Goal: Information Seeking & Learning: Learn about a topic

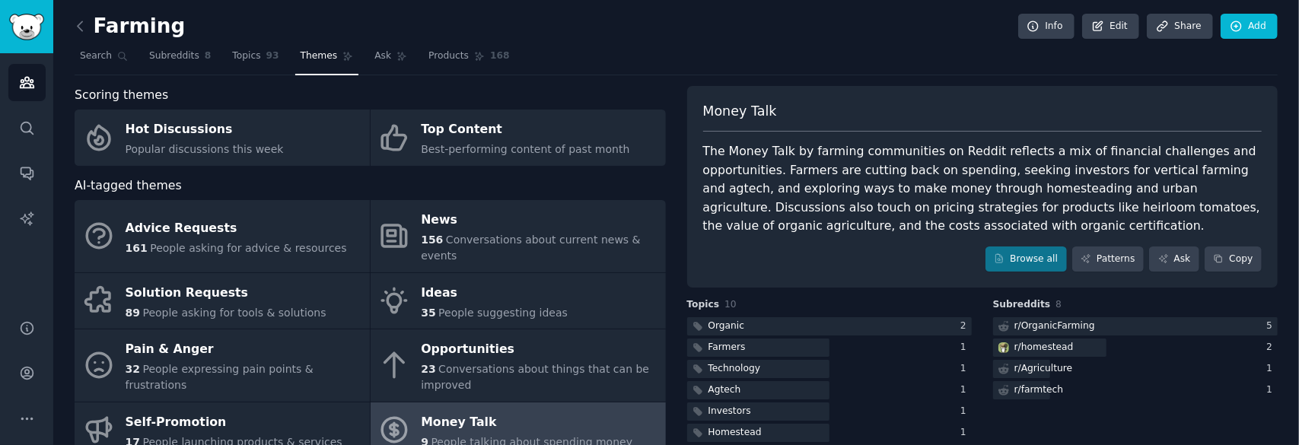
scroll to position [76, 0]
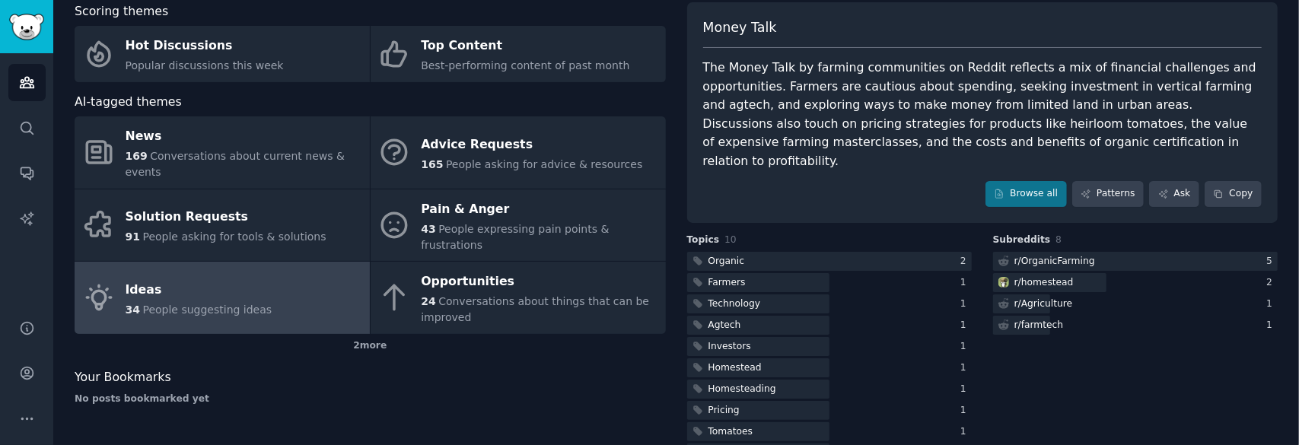
scroll to position [28, 0]
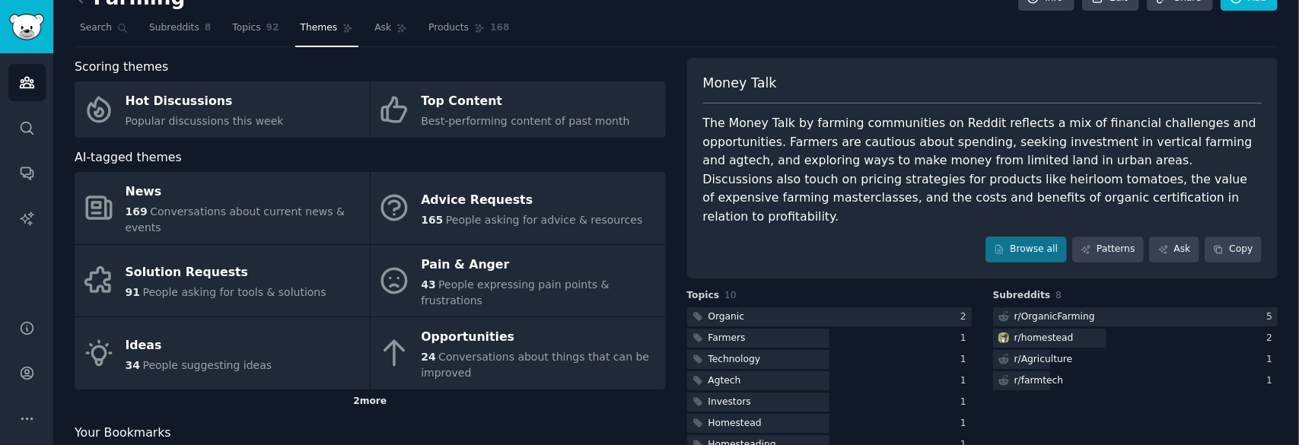
click at [384, 390] on div "2 more" at bounding box center [370, 402] width 591 height 24
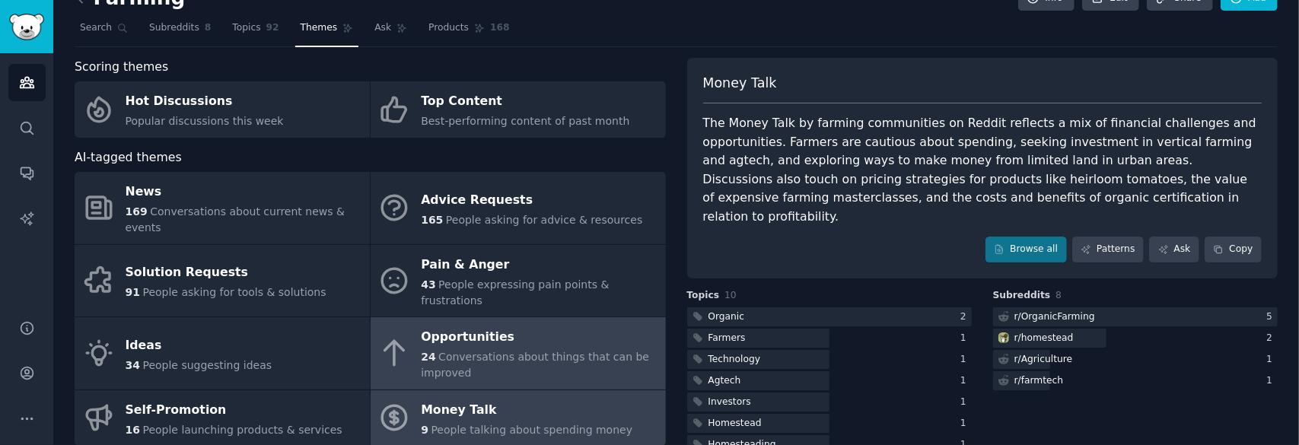
scroll to position [104, 0]
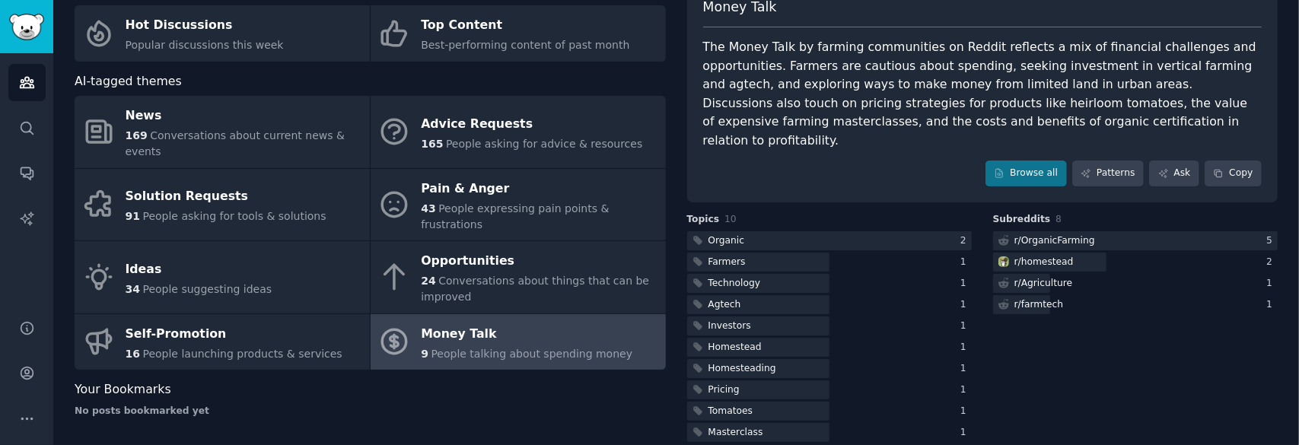
click at [526, 322] on div "Money Talk" at bounding box center [527, 334] width 212 height 24
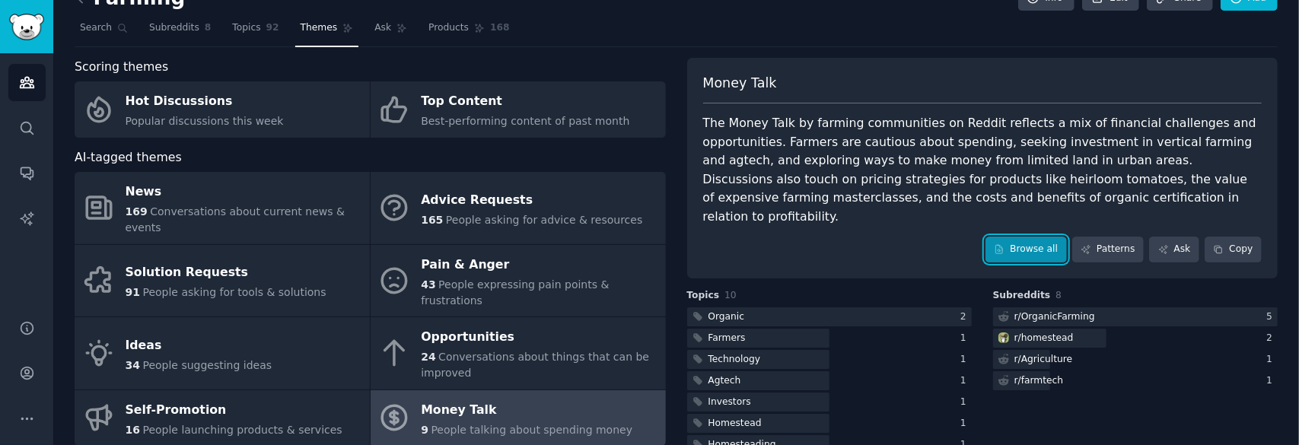
click at [1040, 237] on link "Browse all" at bounding box center [1026, 250] width 81 height 26
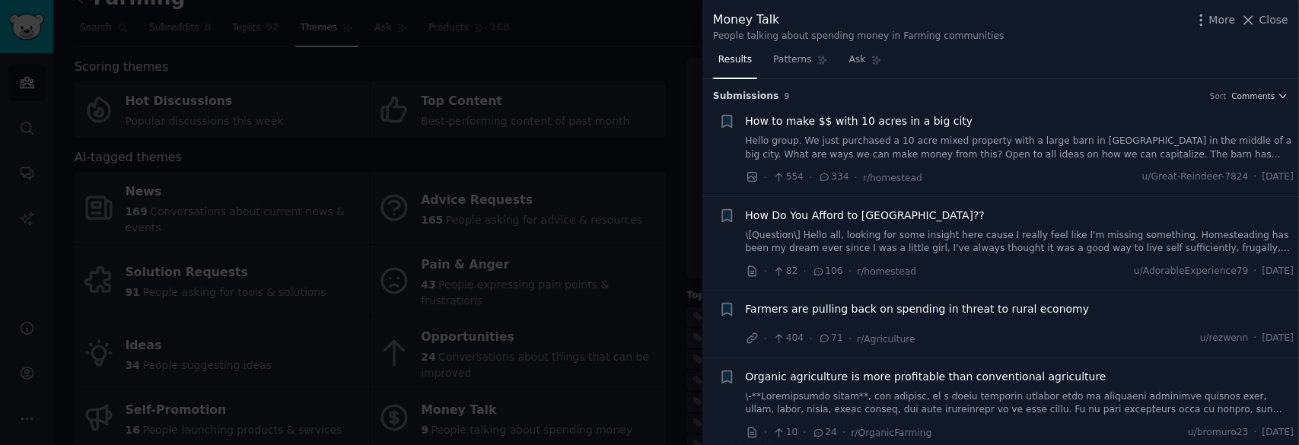
click at [678, 118] on div at bounding box center [649, 222] width 1299 height 445
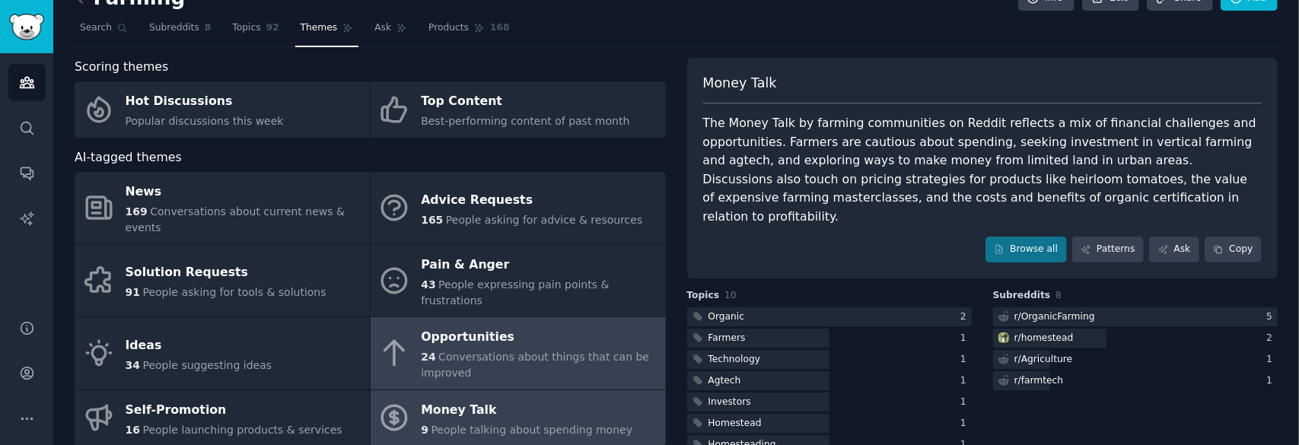
click at [536, 351] on span "Conversations about things that can be improved" at bounding box center [535, 365] width 228 height 28
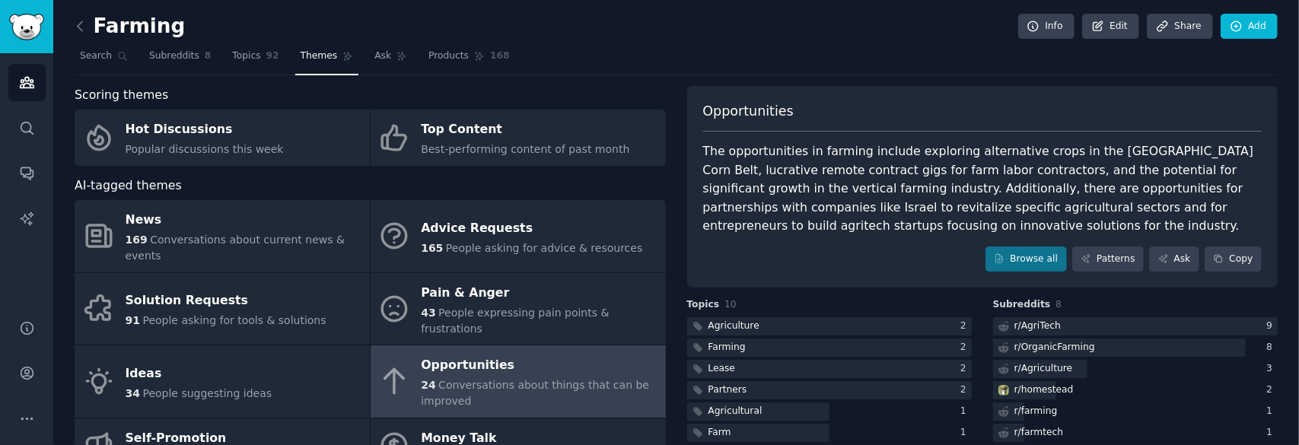
drag, startPoint x: 1279, startPoint y: 0, endPoint x: 811, endPoint y: 250, distance: 530.3
click at [806, 250] on div "Browse all Patterns Ask Copy" at bounding box center [983, 260] width 560 height 26
click at [1005, 256] on icon at bounding box center [999, 258] width 11 height 11
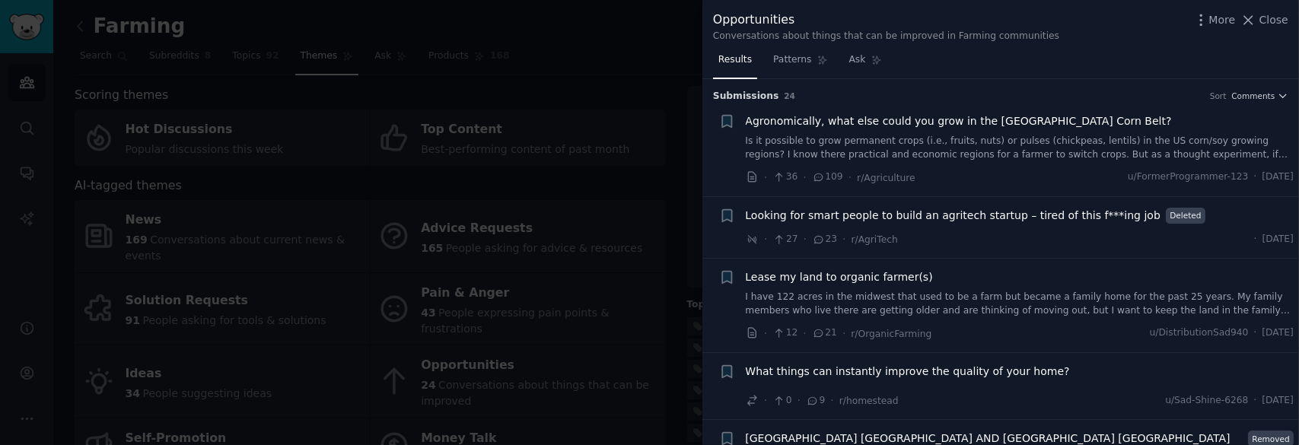
click at [646, 77] on div at bounding box center [649, 222] width 1299 height 445
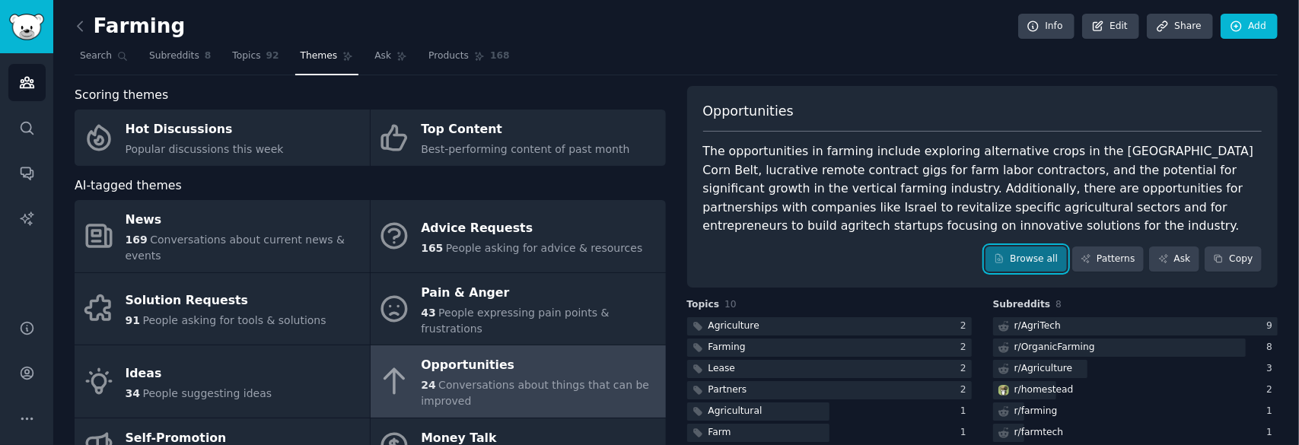
scroll to position [76, 0]
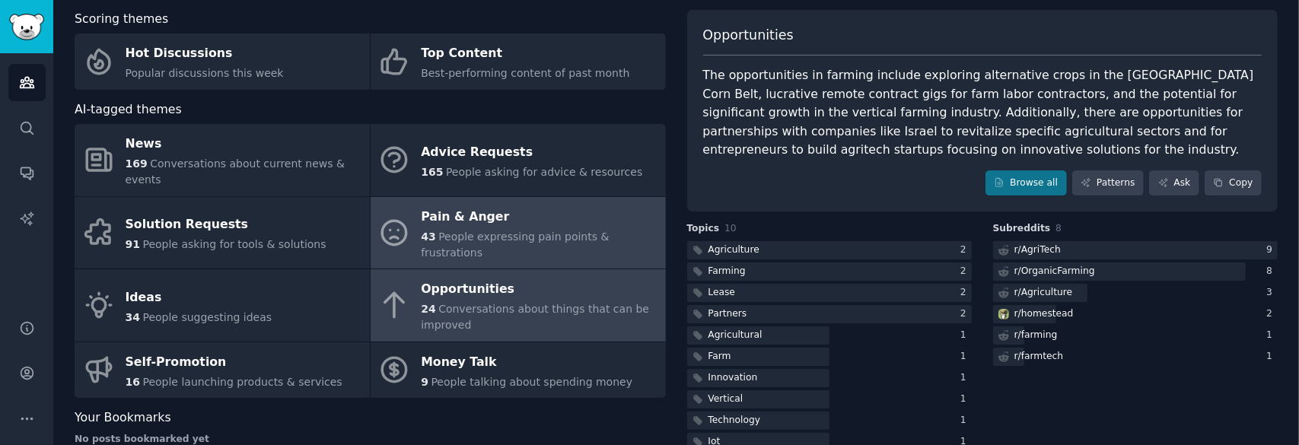
click at [540, 205] on div "Pain & Anger" at bounding box center [539, 217] width 237 height 24
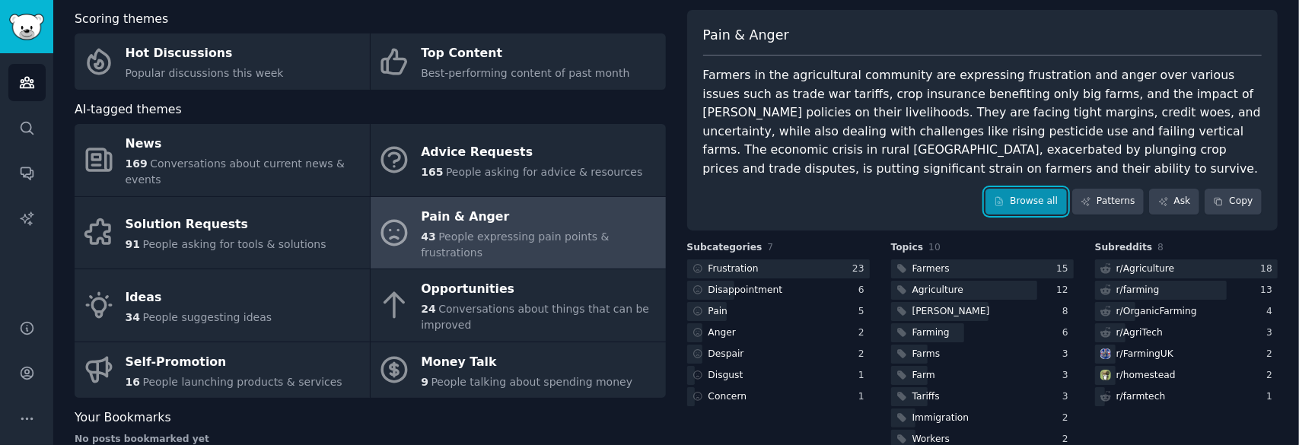
click at [1029, 205] on link "Browse all" at bounding box center [1026, 202] width 81 height 26
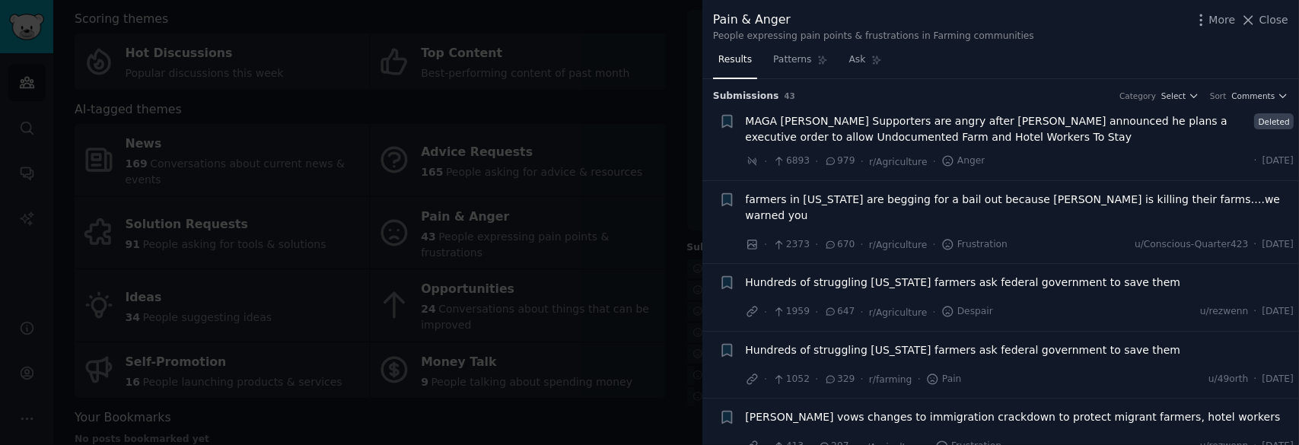
click at [673, 100] on div at bounding box center [649, 222] width 1299 height 445
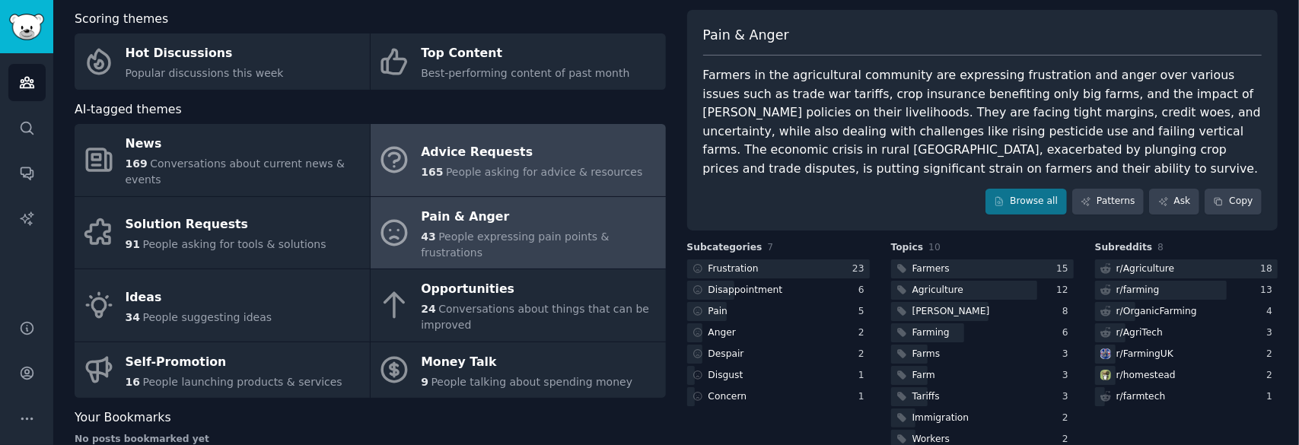
click at [544, 153] on div "Advice Requests" at bounding box center [532, 152] width 222 height 24
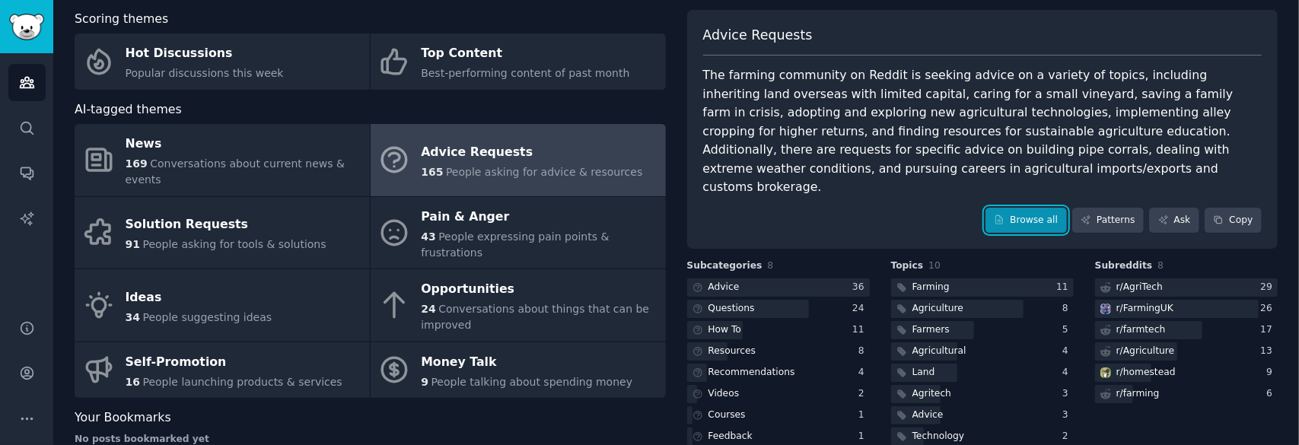
click at [1017, 208] on link "Browse all" at bounding box center [1026, 221] width 81 height 26
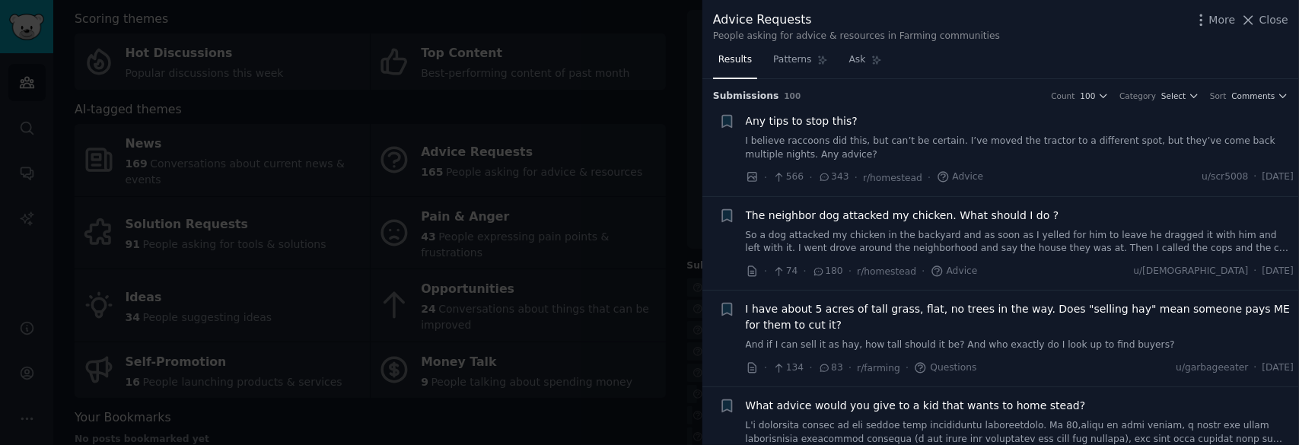
click at [617, 90] on div at bounding box center [649, 222] width 1299 height 445
